Goal: Task Accomplishment & Management: Use online tool/utility

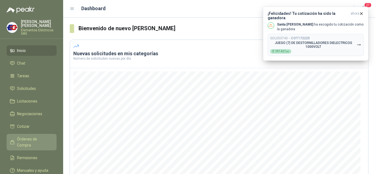
click at [27, 137] on span "Órdenes de Compra" at bounding box center [34, 142] width 34 height 12
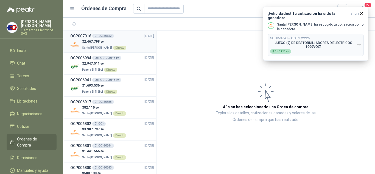
click at [87, 40] on span "2.467.798 ,20" at bounding box center [94, 42] width 20 height 4
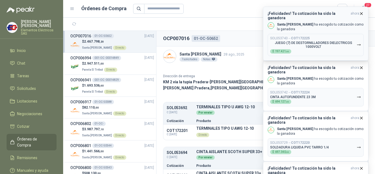
click at [363, 12] on icon "button" at bounding box center [362, 13] width 5 height 5
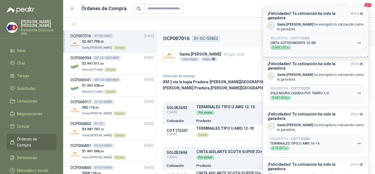
click at [363, 14] on icon "button" at bounding box center [362, 13] width 5 height 5
click at [362, 14] on icon "button" at bounding box center [362, 13] width 5 height 5
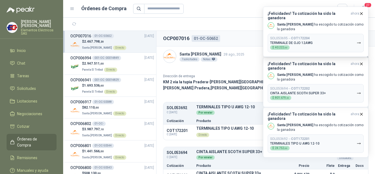
click at [362, 14] on icon "button" at bounding box center [362, 13] width 5 height 5
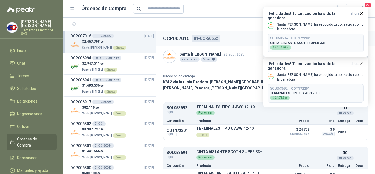
click at [362, 14] on icon "button" at bounding box center [362, 13] width 5 height 5
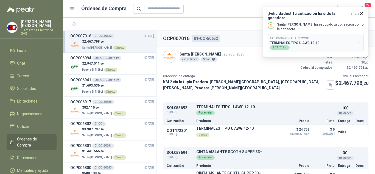
click at [362, 14] on icon "button" at bounding box center [362, 13] width 5 height 5
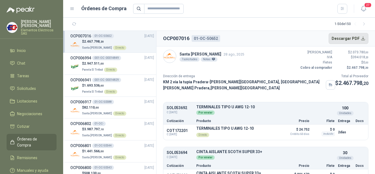
click at [344, 38] on button "Descargar PDF" at bounding box center [349, 38] width 40 height 11
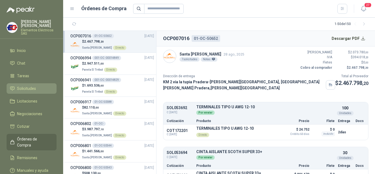
click at [25, 87] on span "Solicitudes" at bounding box center [26, 88] width 19 height 6
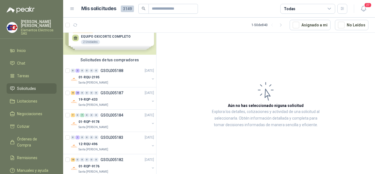
scroll to position [27, 0]
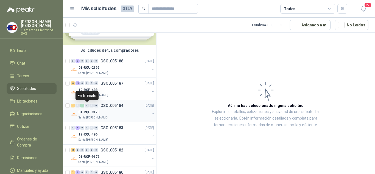
click at [86, 106] on div "0" at bounding box center [87, 106] width 4 height 4
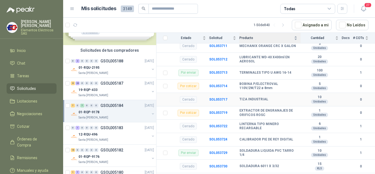
scroll to position [165, 0]
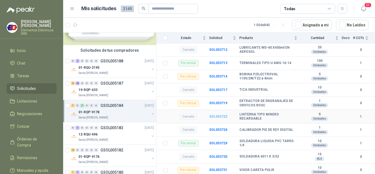
click at [215, 115] on b "SOL053722" at bounding box center [218, 117] width 18 height 4
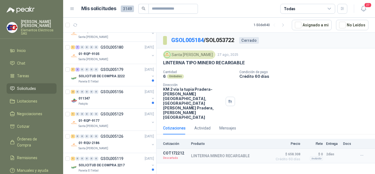
scroll to position [687, 0]
click at [29, 137] on span "Órdenes de Compra" at bounding box center [34, 142] width 34 height 12
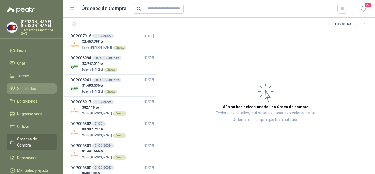
click at [33, 87] on span "Solicitudes" at bounding box center [26, 88] width 19 height 6
